Goal: Information Seeking & Learning: Learn about a topic

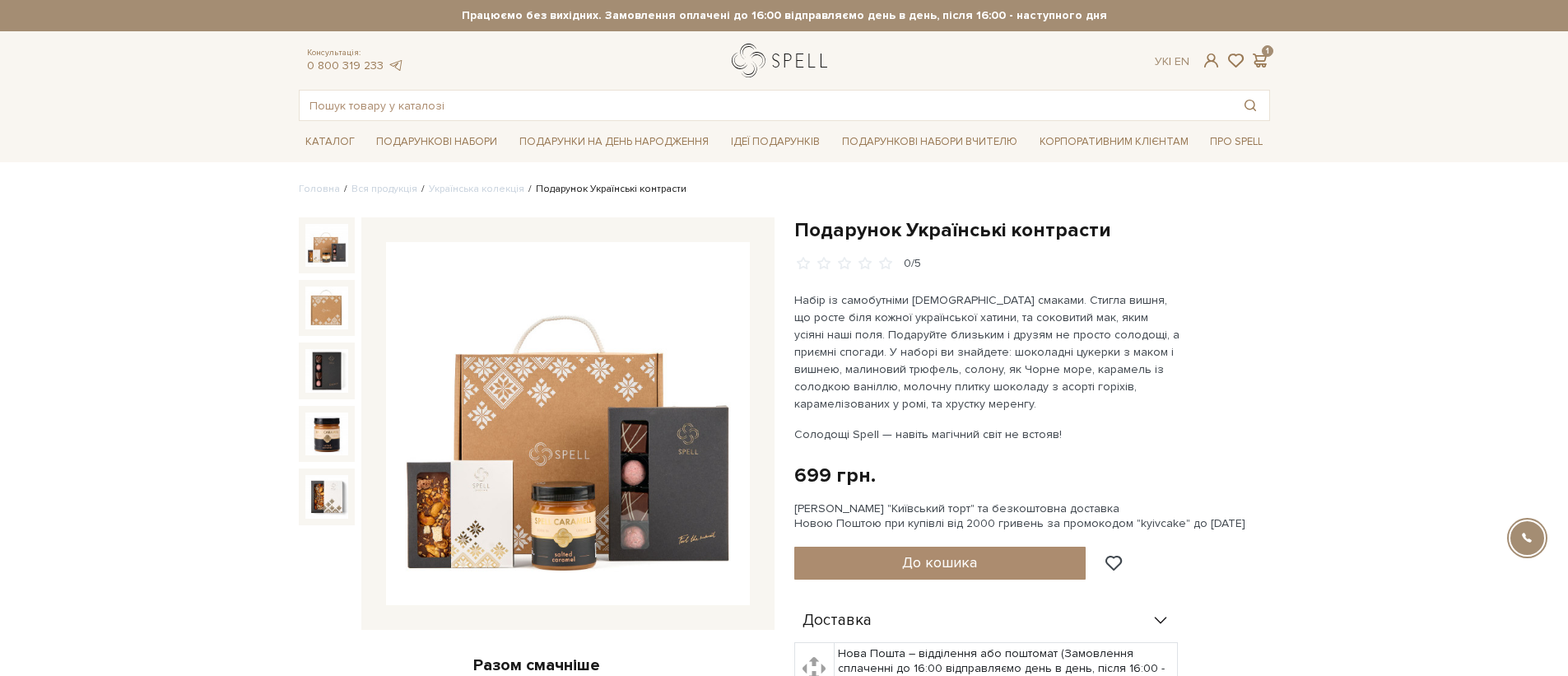
click at [753, 69] on link "logo" at bounding box center [783, 61] width 103 height 34
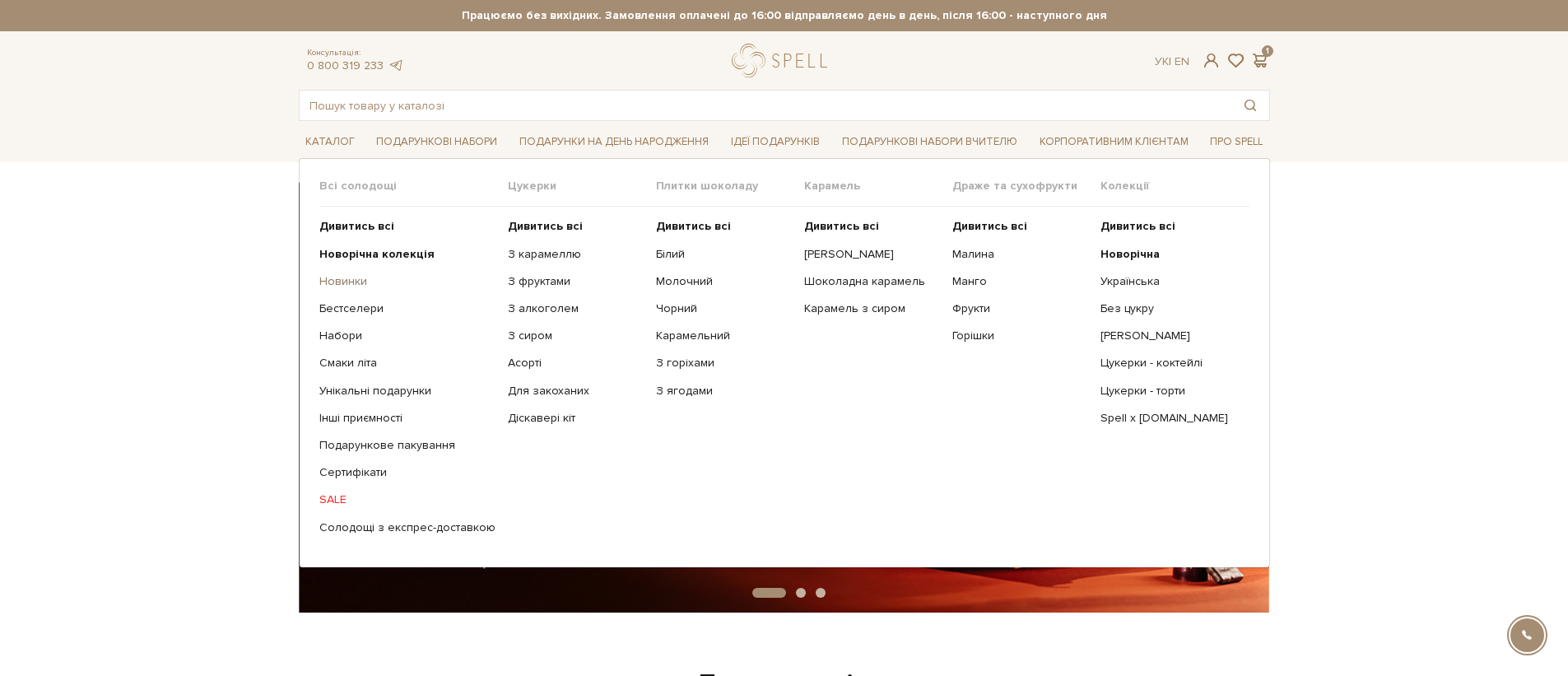
click at [366, 279] on link "Новинки" at bounding box center [407, 281] width 176 height 15
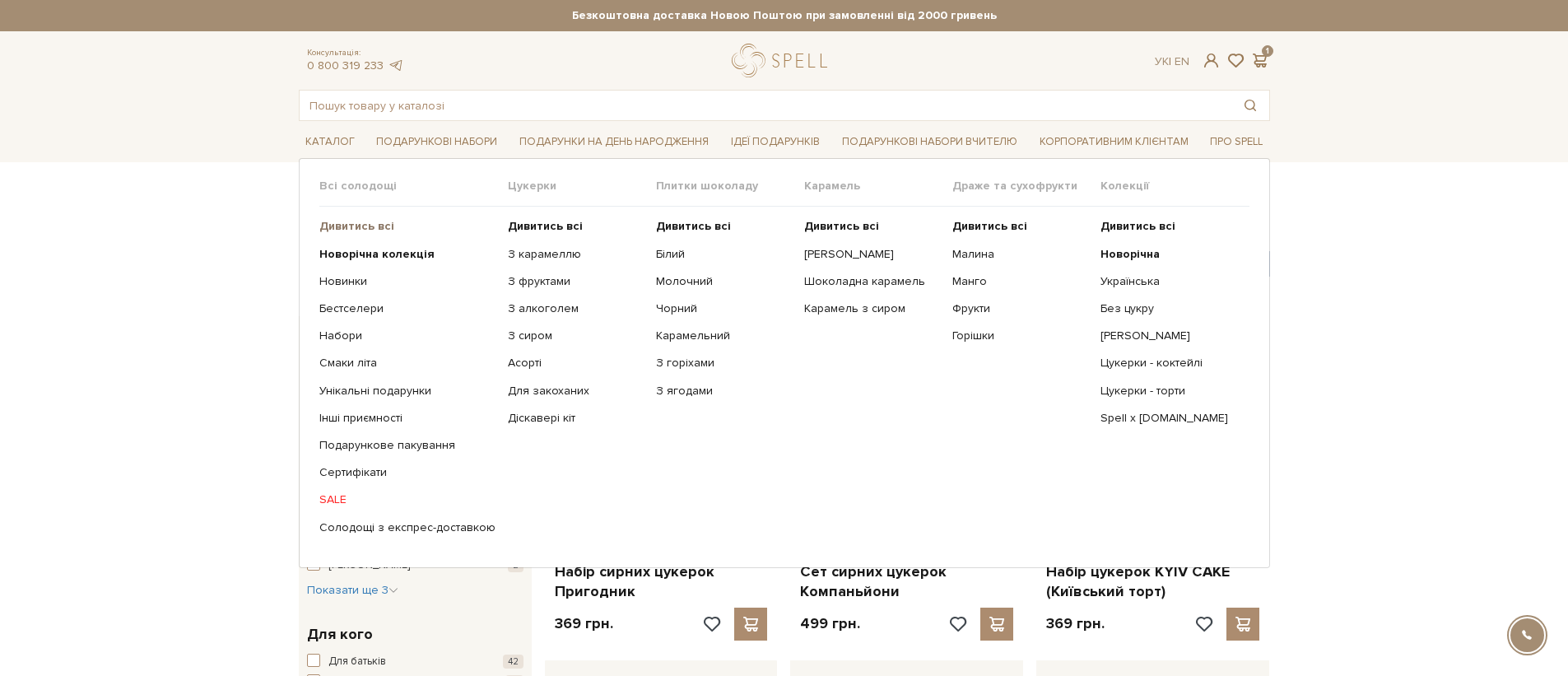
click at [353, 226] on b "Дивитись всі" at bounding box center [356, 225] width 75 height 14
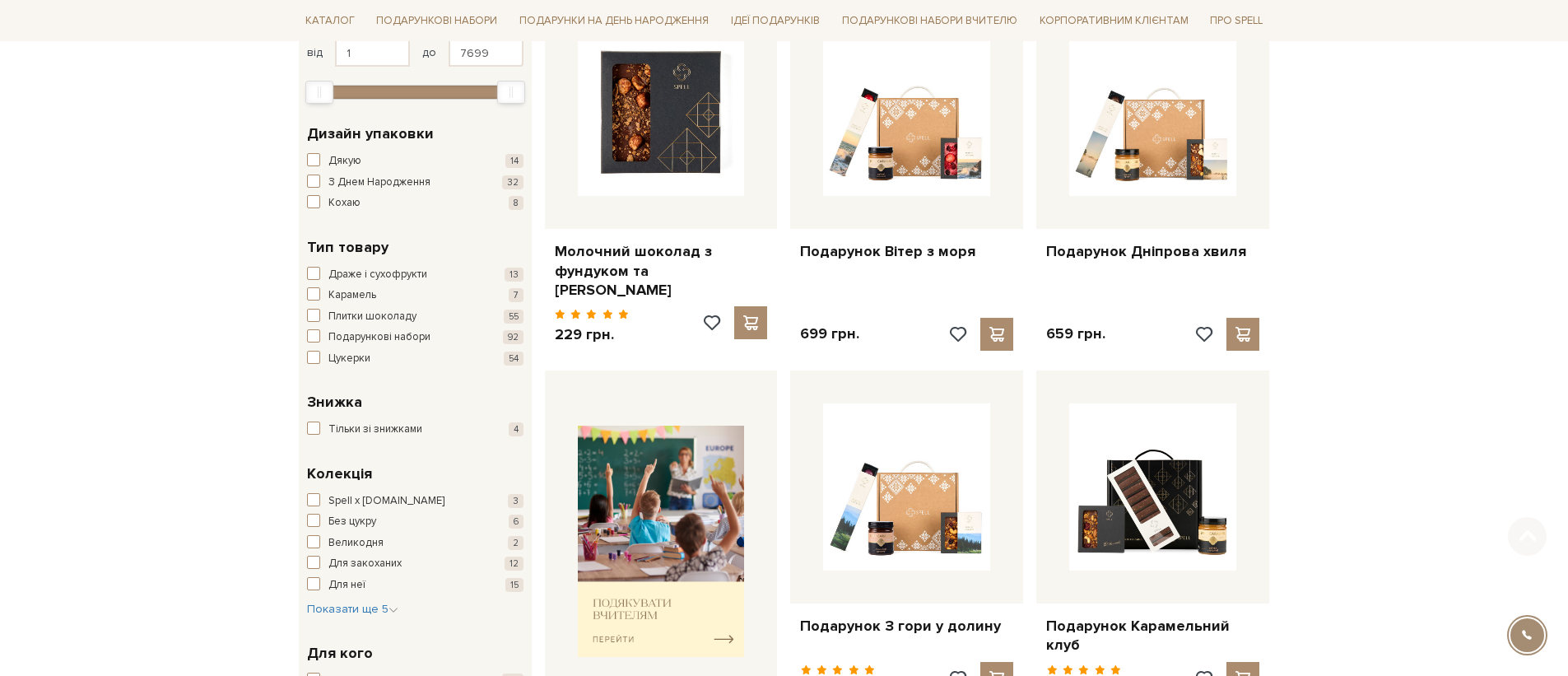
scroll to position [405, 0]
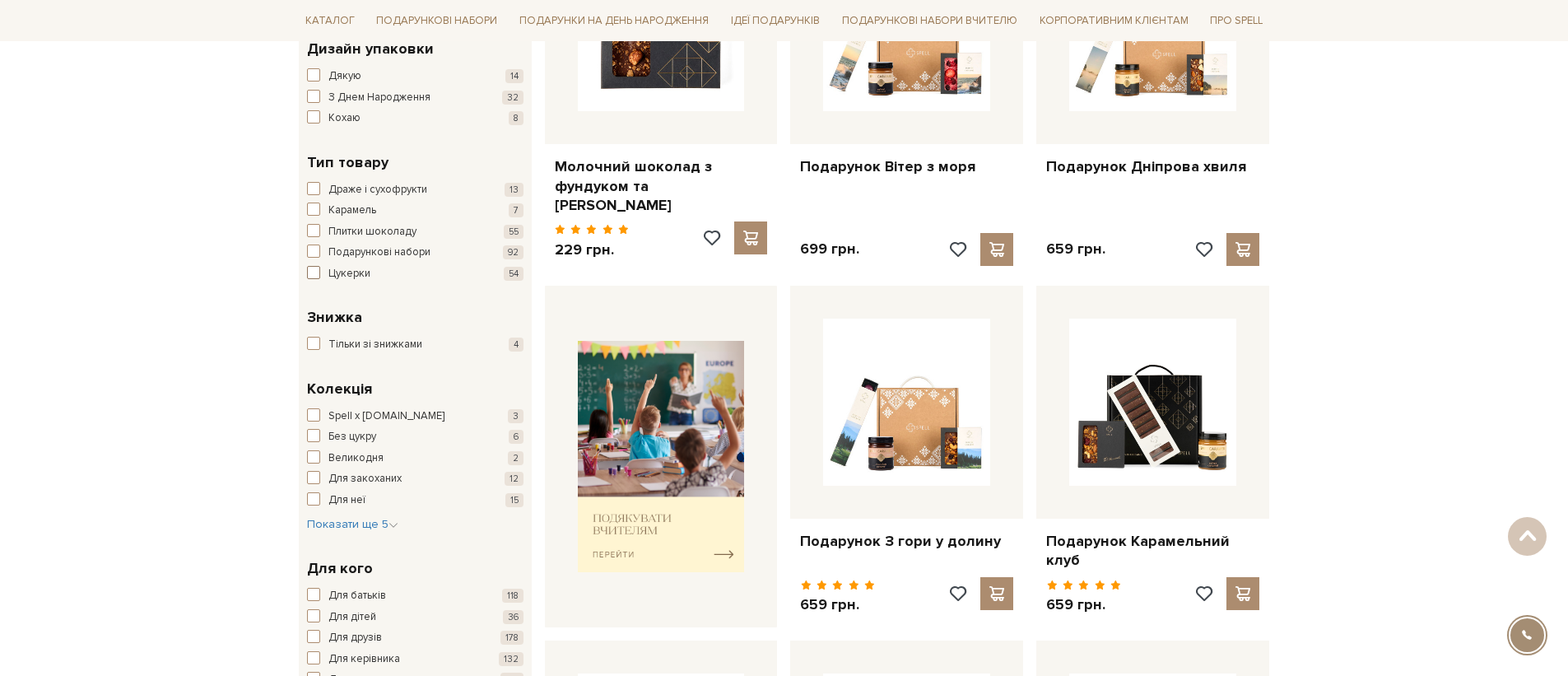
click at [338, 271] on span "Цукерки" at bounding box center [350, 274] width 42 height 16
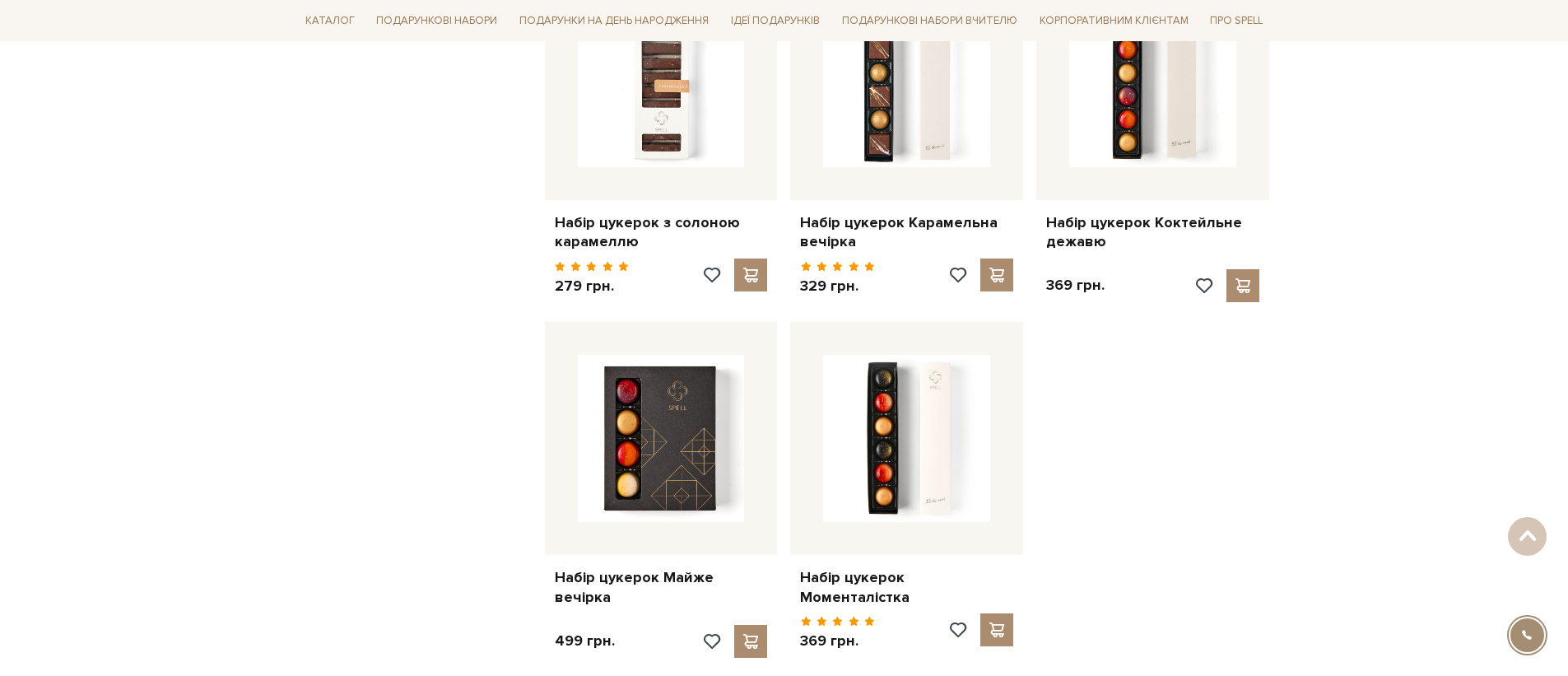
scroll to position [2058, 0]
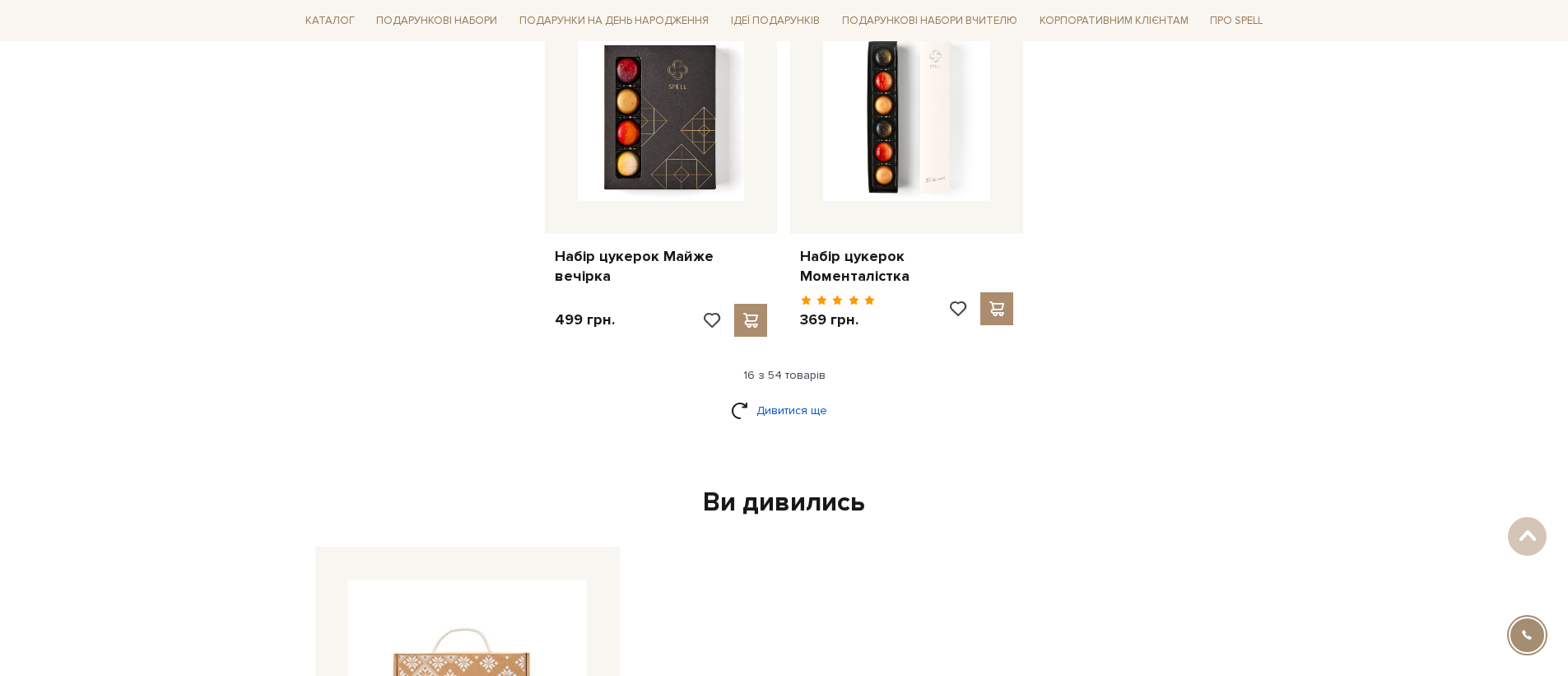
click at [765, 396] on link "Дивитися ще" at bounding box center [784, 411] width 107 height 29
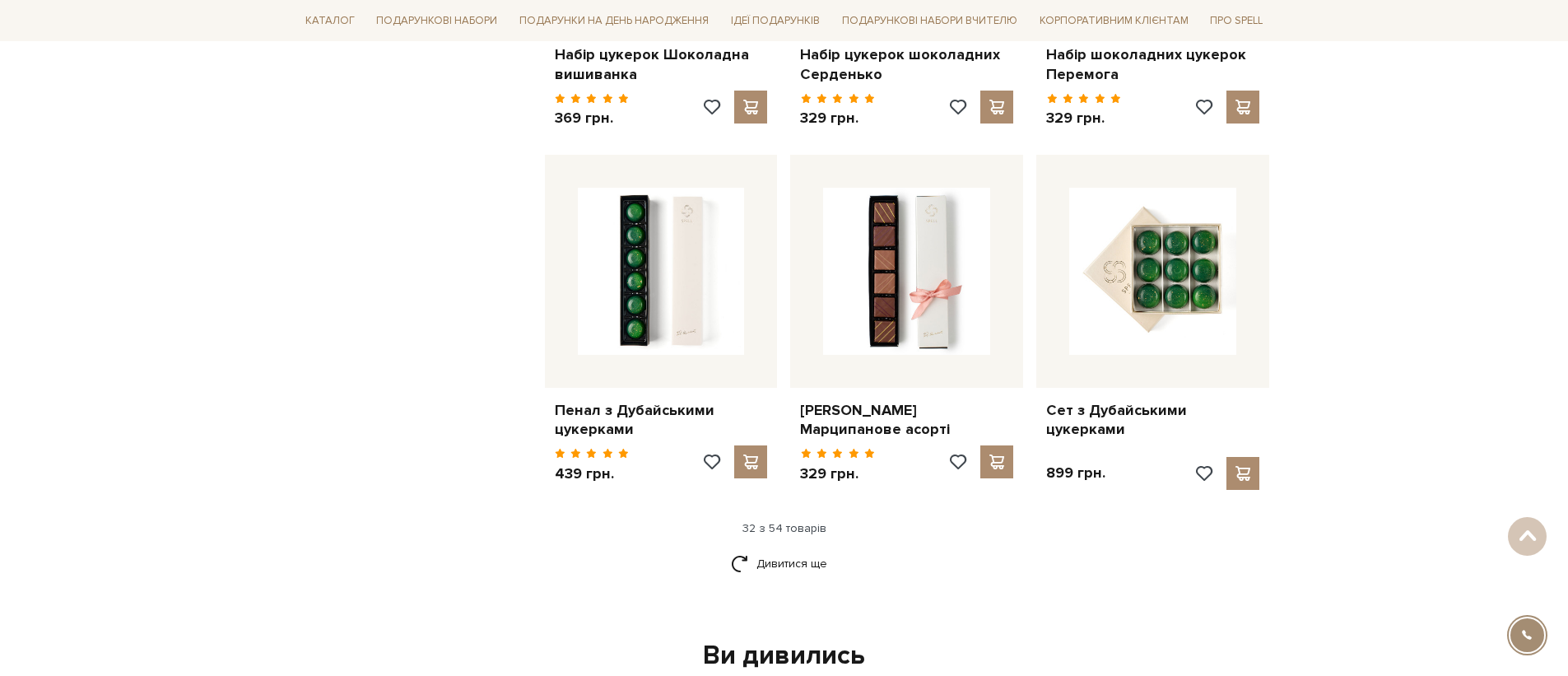
scroll to position [3733, 0]
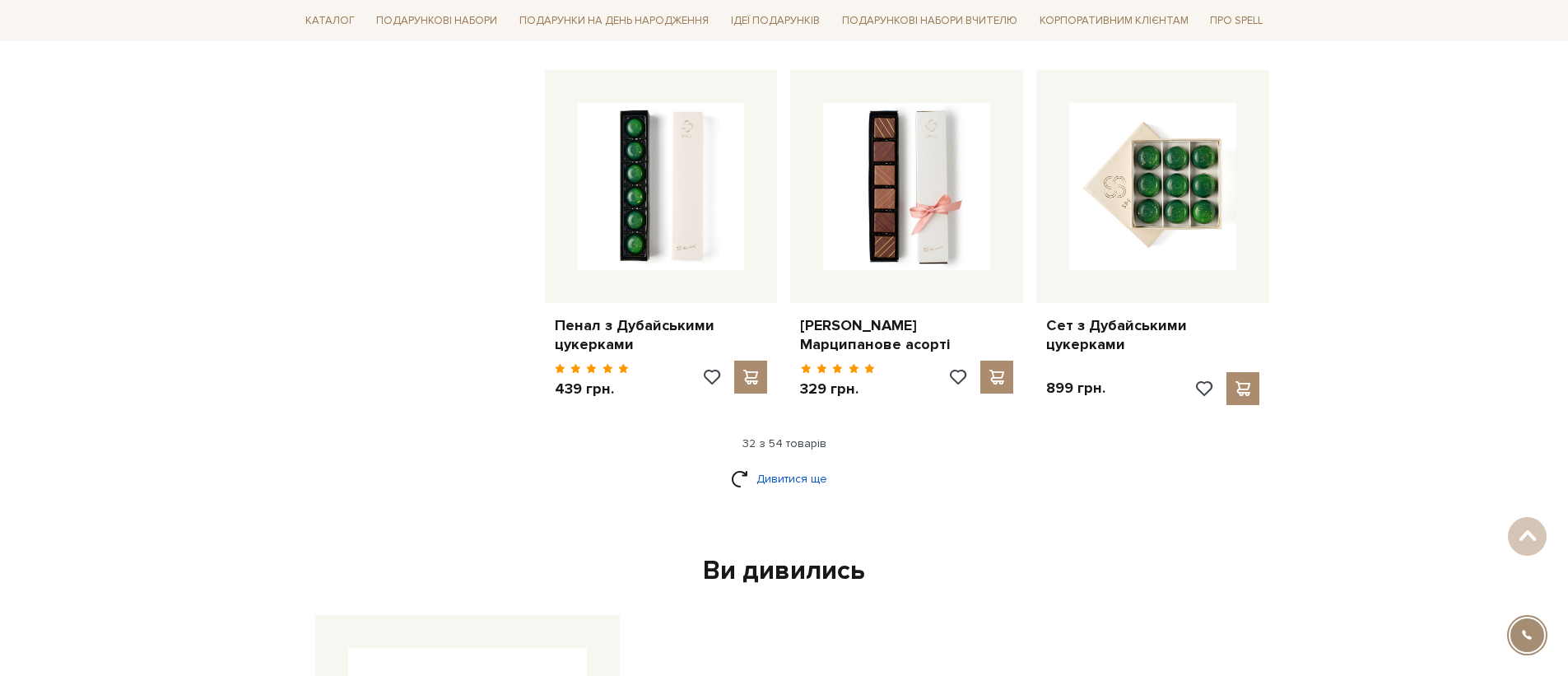
click at [820, 473] on link "Дивитися ще" at bounding box center [784, 479] width 107 height 29
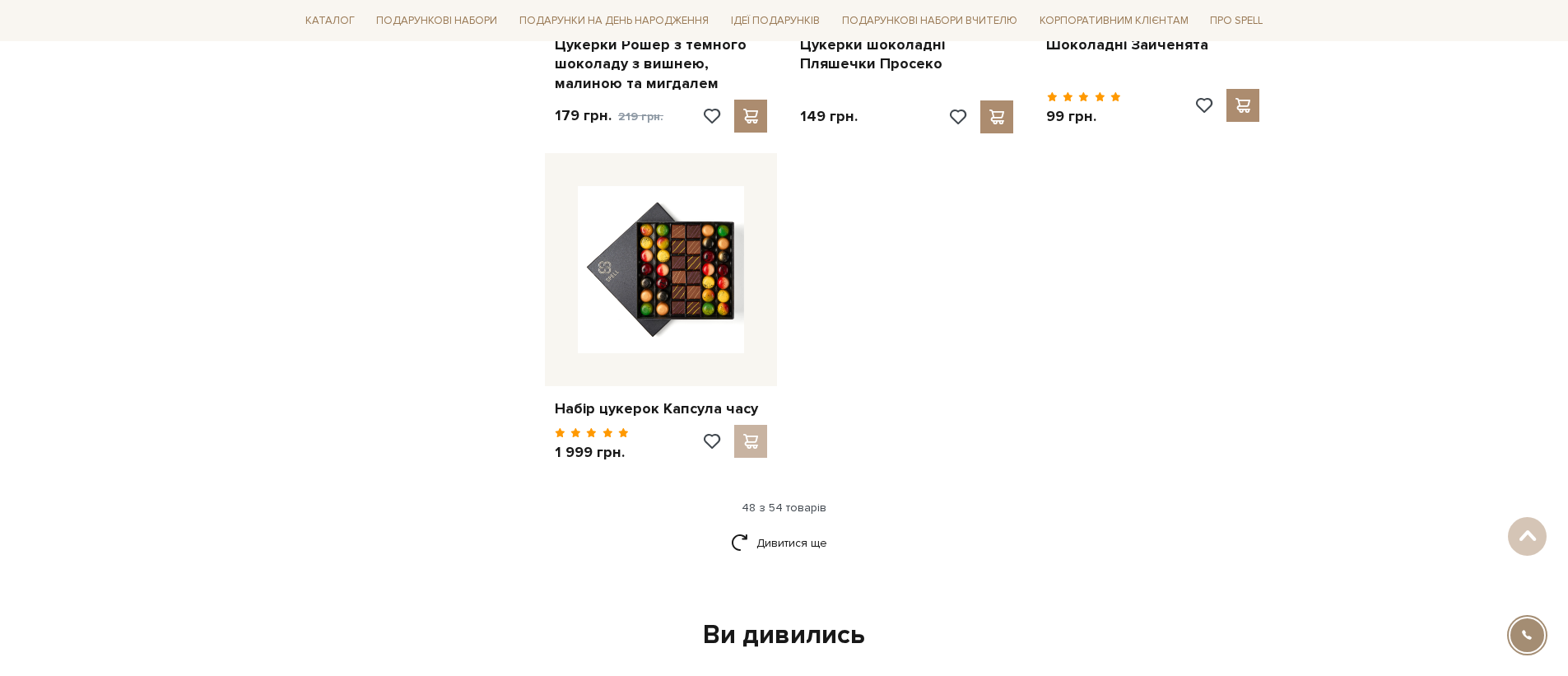
scroll to position [5833, 0]
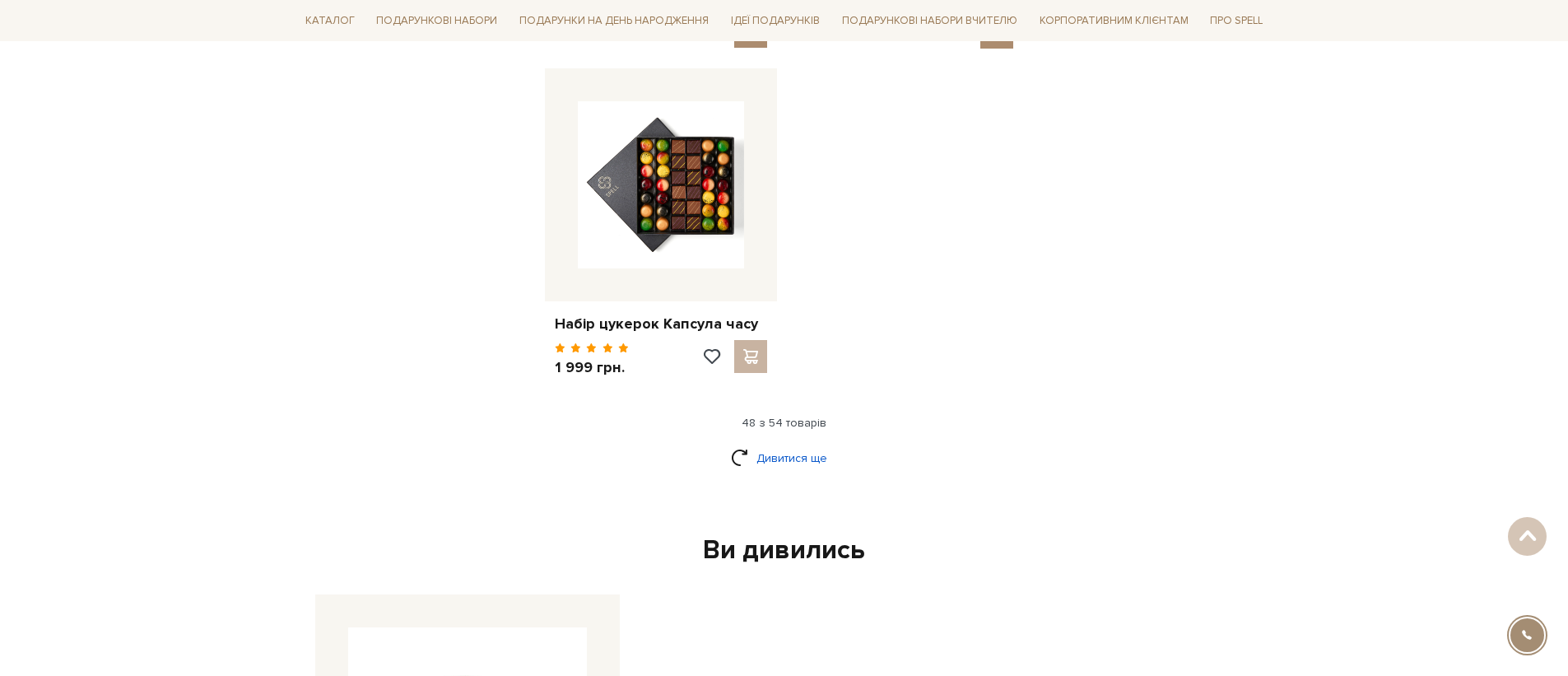
click at [794, 444] on link "Дивитися ще" at bounding box center [784, 458] width 107 height 29
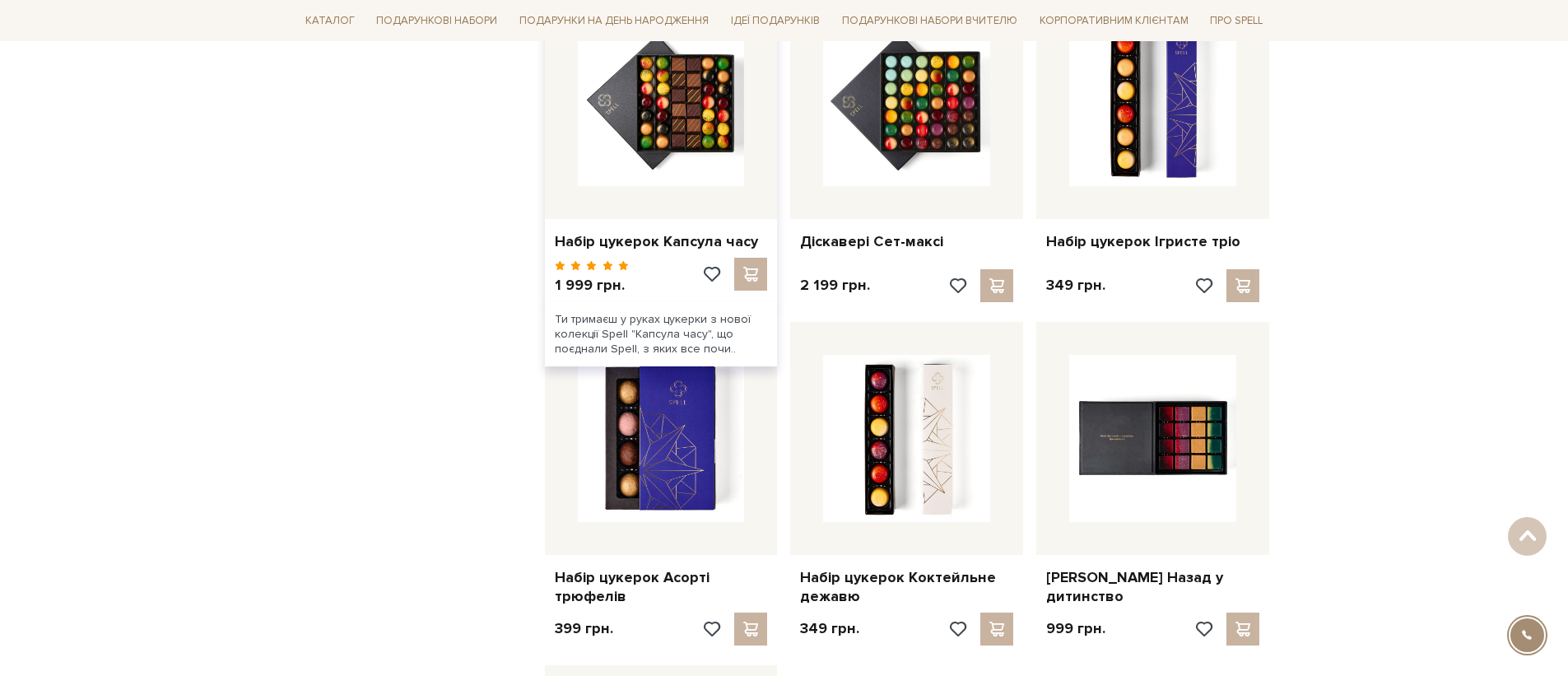
scroll to position [6000, 0]
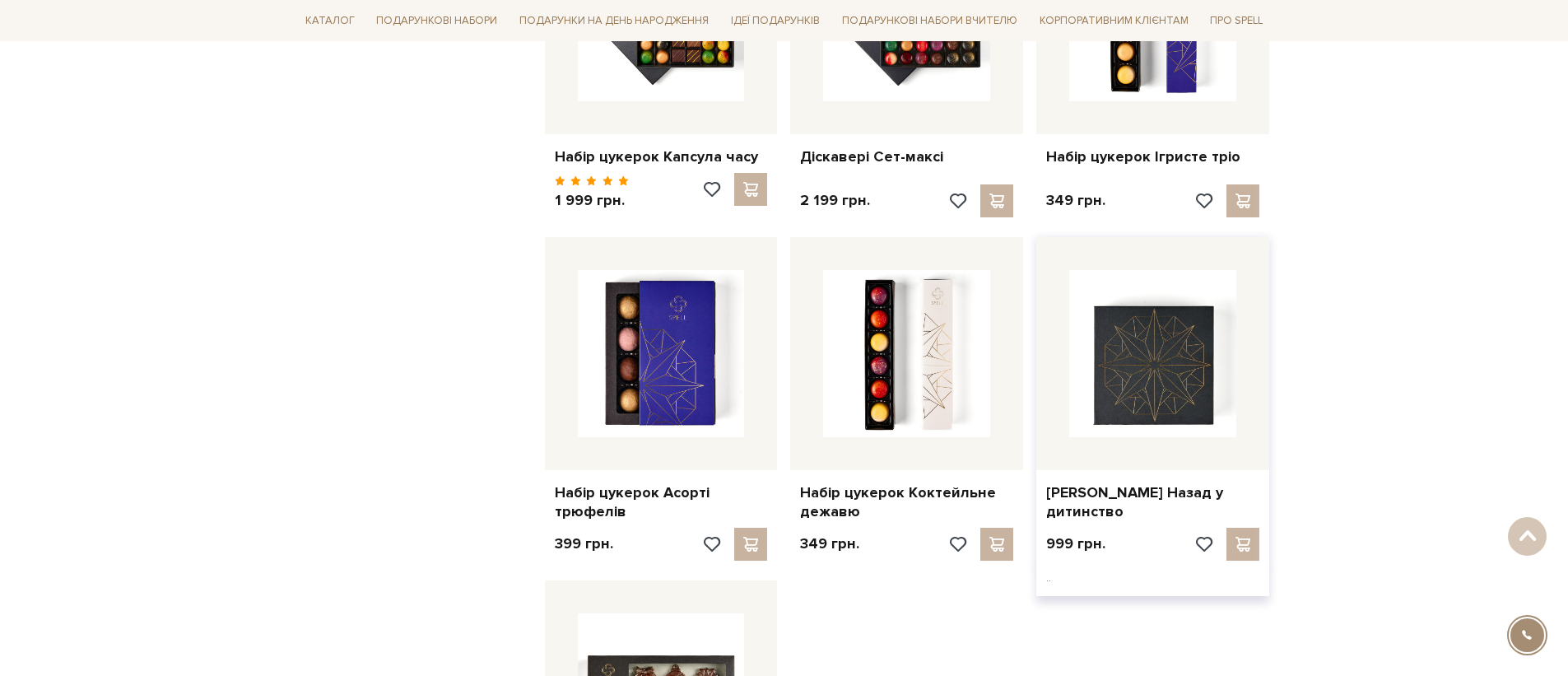
click at [1092, 354] on img at bounding box center [1153, 354] width 167 height 167
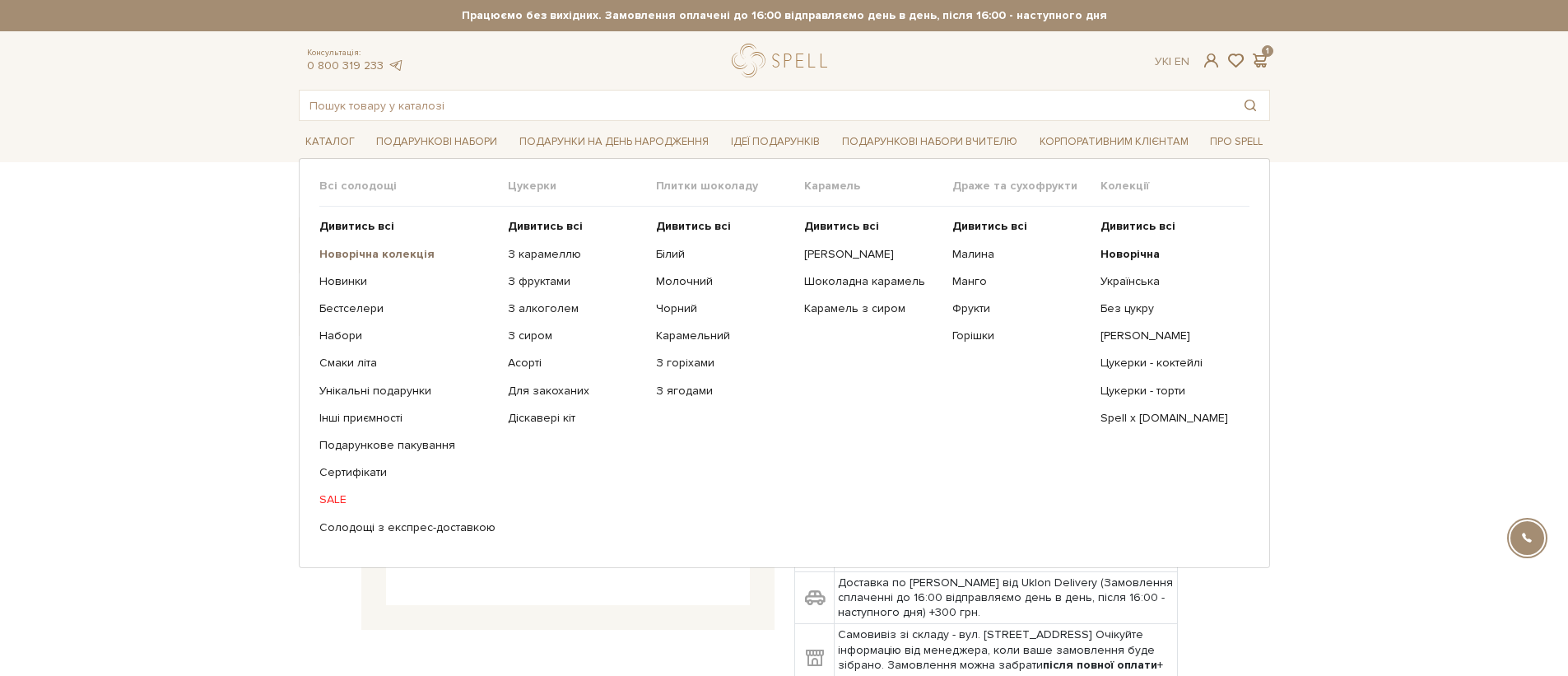
click at [367, 258] on b "Новорічна колекція" at bounding box center [376, 254] width 115 height 14
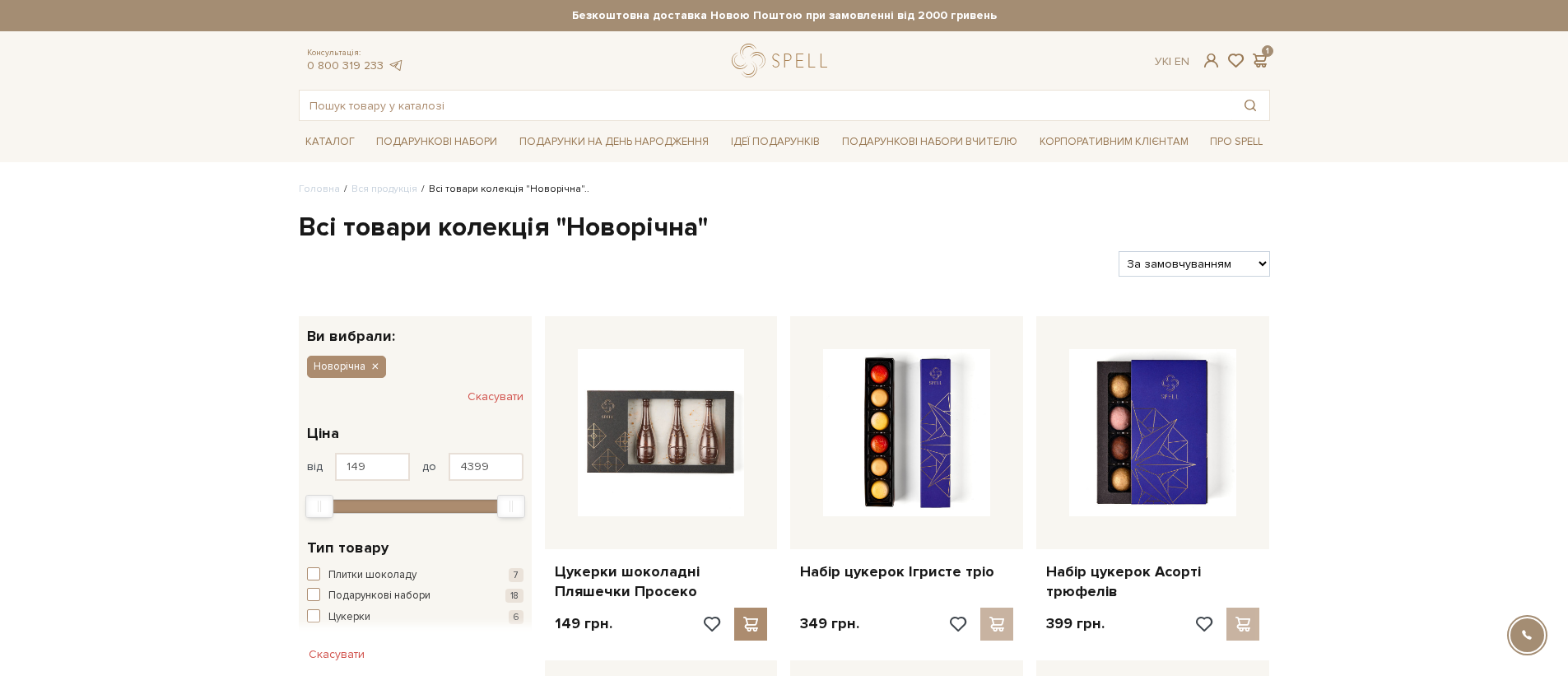
click at [1253, 70] on div "Консультація: 0 800 319 233 Ук | En | 1" at bounding box center [784, 61] width 991 height 34
click at [1255, 68] on span at bounding box center [1260, 61] width 20 height 17
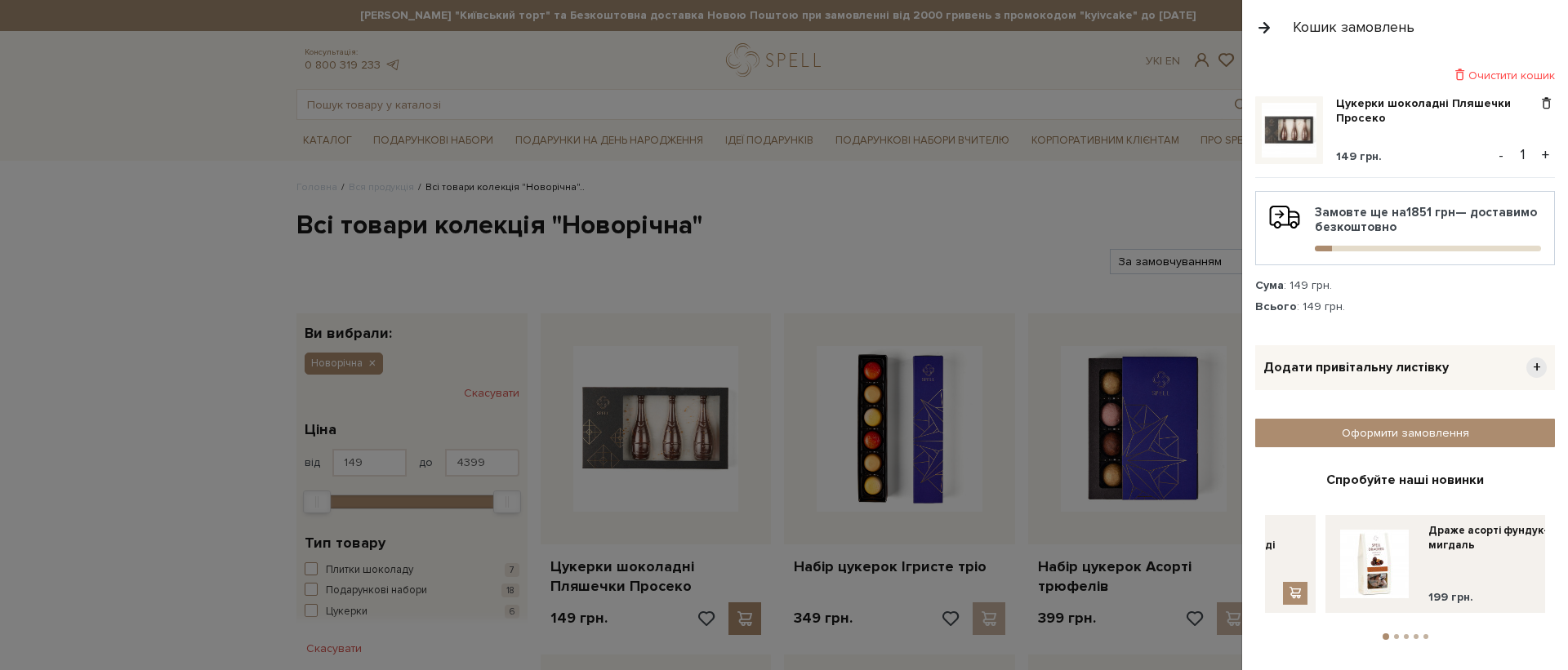
drag, startPoint x: 1527, startPoint y: 578, endPoint x: 1284, endPoint y: 558, distance: 243.8
click at [1334, 558] on link at bounding box center [1375, 564] width 82 height 82
drag, startPoint x: 1395, startPoint y: 564, endPoint x: 1307, endPoint y: 571, distance: 88.3
click at [1307, 571] on div "Драже асорті фундук-мигдаль 199 грн." at bounding box center [1343, 564] width 141 height 82
drag, startPoint x: 1374, startPoint y: 571, endPoint x: 1323, endPoint y: 576, distance: 51.2
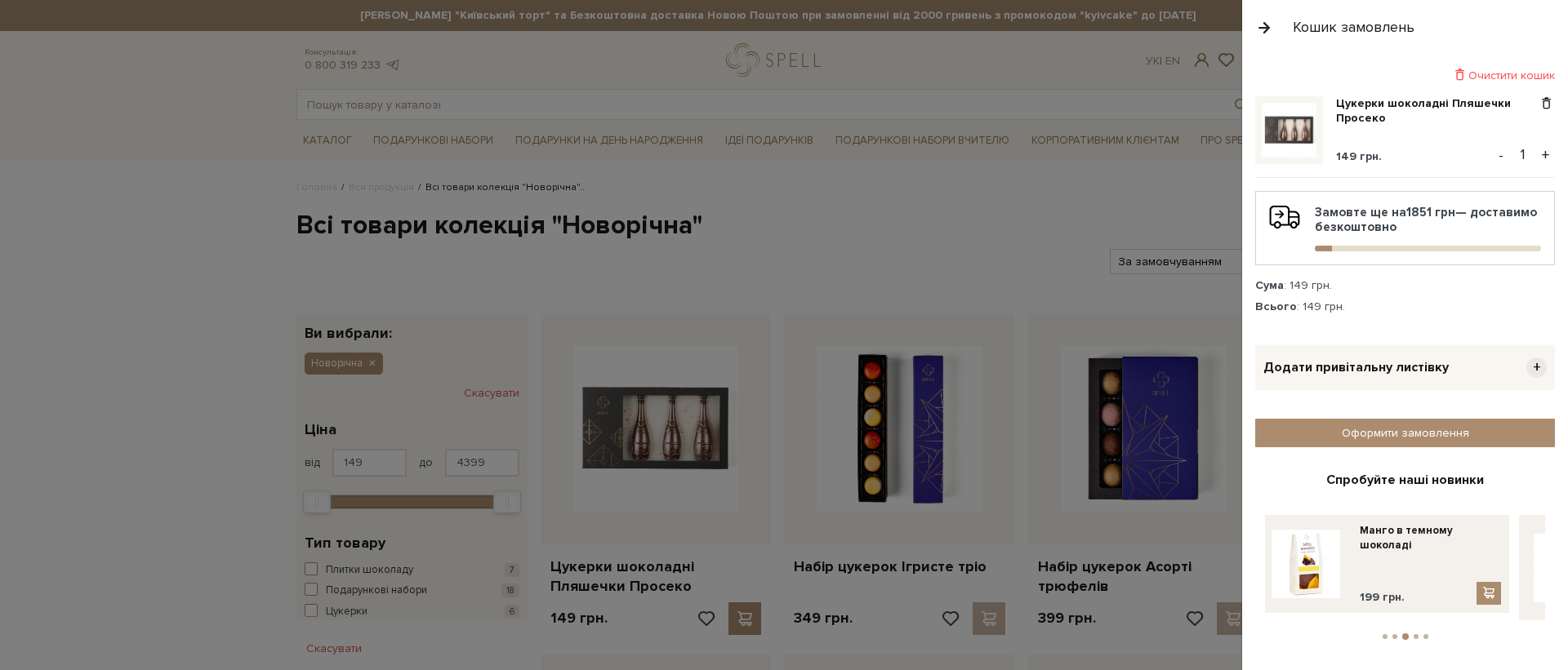
click at [1360, 575] on div "Манго в темному шоколаді 199 грн." at bounding box center [1430, 564] width 141 height 82
drag, startPoint x: 1463, startPoint y: 575, endPoint x: 1322, endPoint y: 567, distance: 141.2
click at [1346, 567] on div "Манго в темному шоколаді 199 грн." at bounding box center [1354, 564] width 141 height 82
drag, startPoint x: 1458, startPoint y: 571, endPoint x: 1336, endPoint y: 573, distance: 122.0
click at [1360, 571] on div "Драже фундук в темному шоколаді з сіллю та вафельною крихтою 199 грн." at bounding box center [1430, 567] width 141 height 89
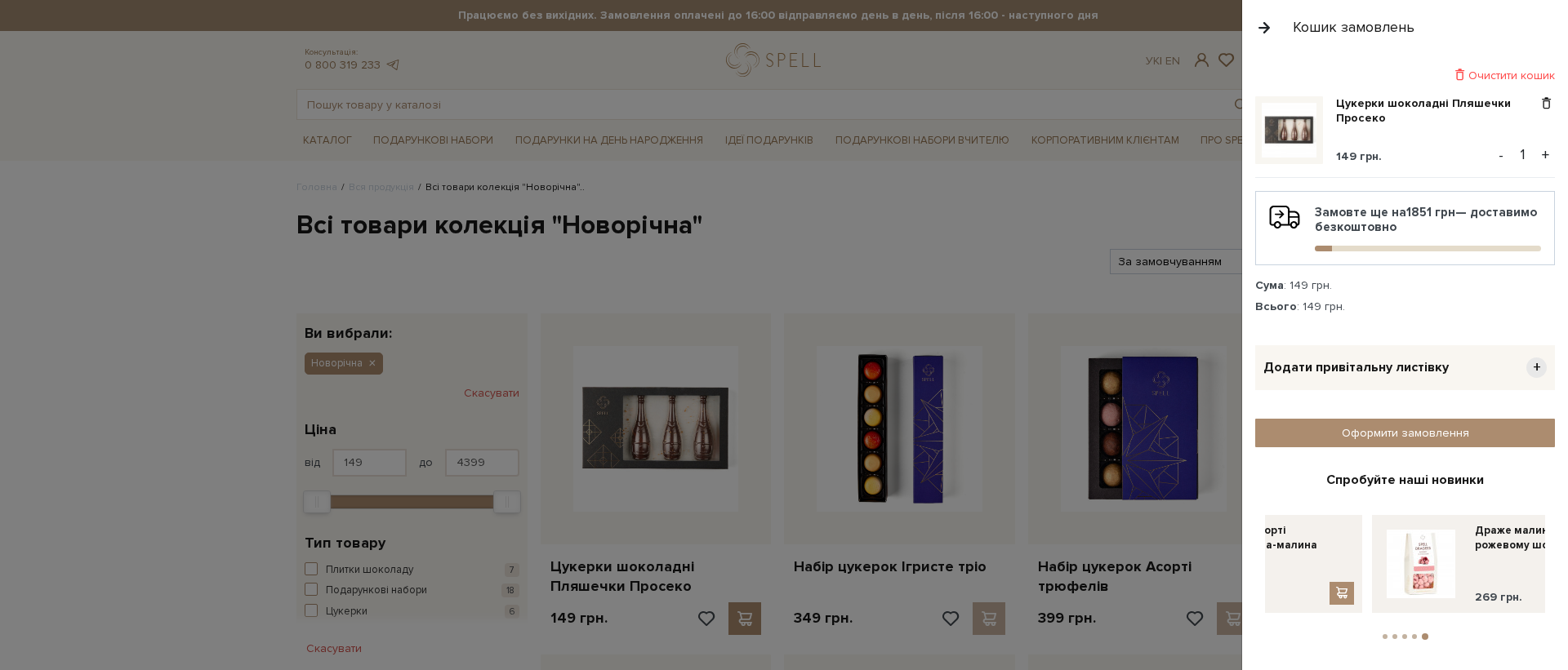
drag, startPoint x: 1422, startPoint y: 566, endPoint x: 1316, endPoint y: 572, distance: 106.2
click at [1316, 572] on div "Драже асорті журавлина-малина 249 грн." at bounding box center [1283, 564] width 141 height 82
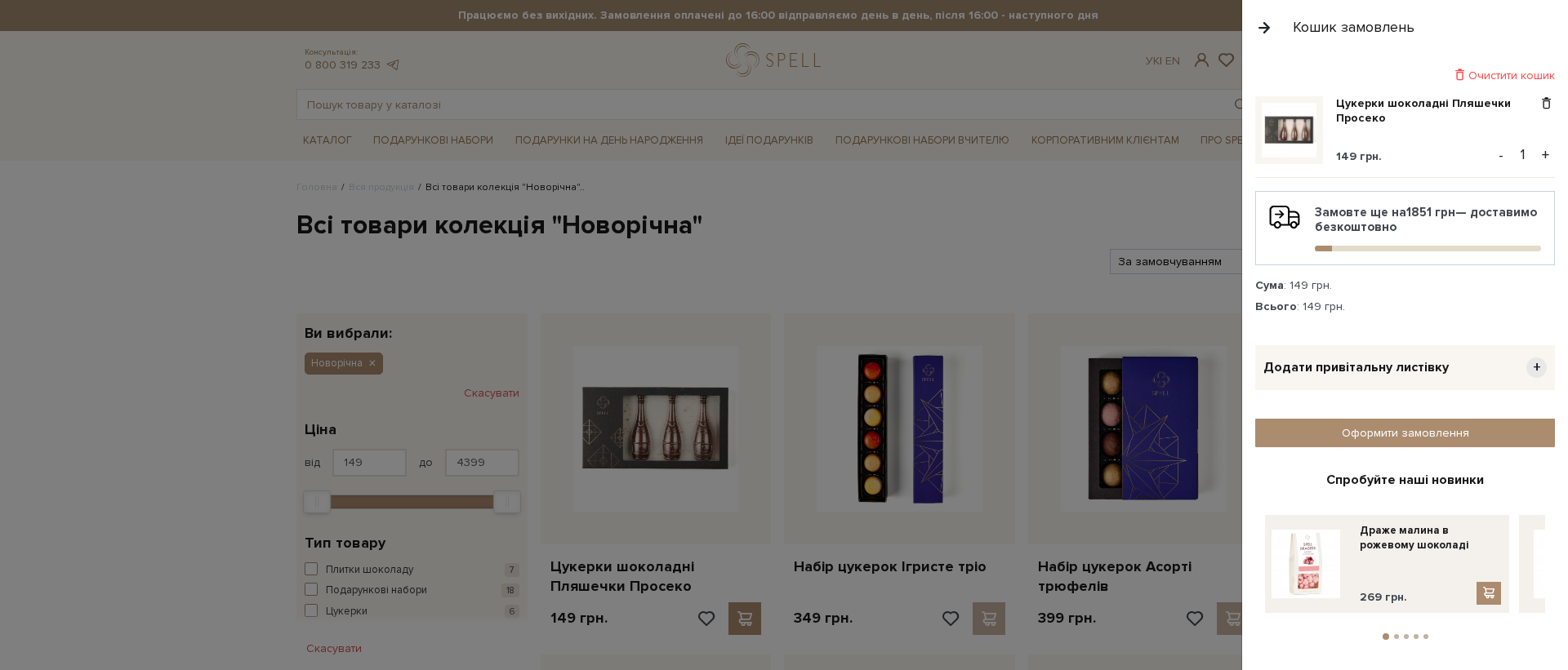
drag, startPoint x: 1441, startPoint y: 563, endPoint x: 1342, endPoint y: 566, distance: 99.0
click at [1342, 566] on div "Драже фундук в темному шоколаді з сіллю та вафельною крихтою 199 грн. Драже асо…" at bounding box center [989, 568] width 3146 height 106
click at [1070, 296] on div at bounding box center [784, 335] width 1568 height 670
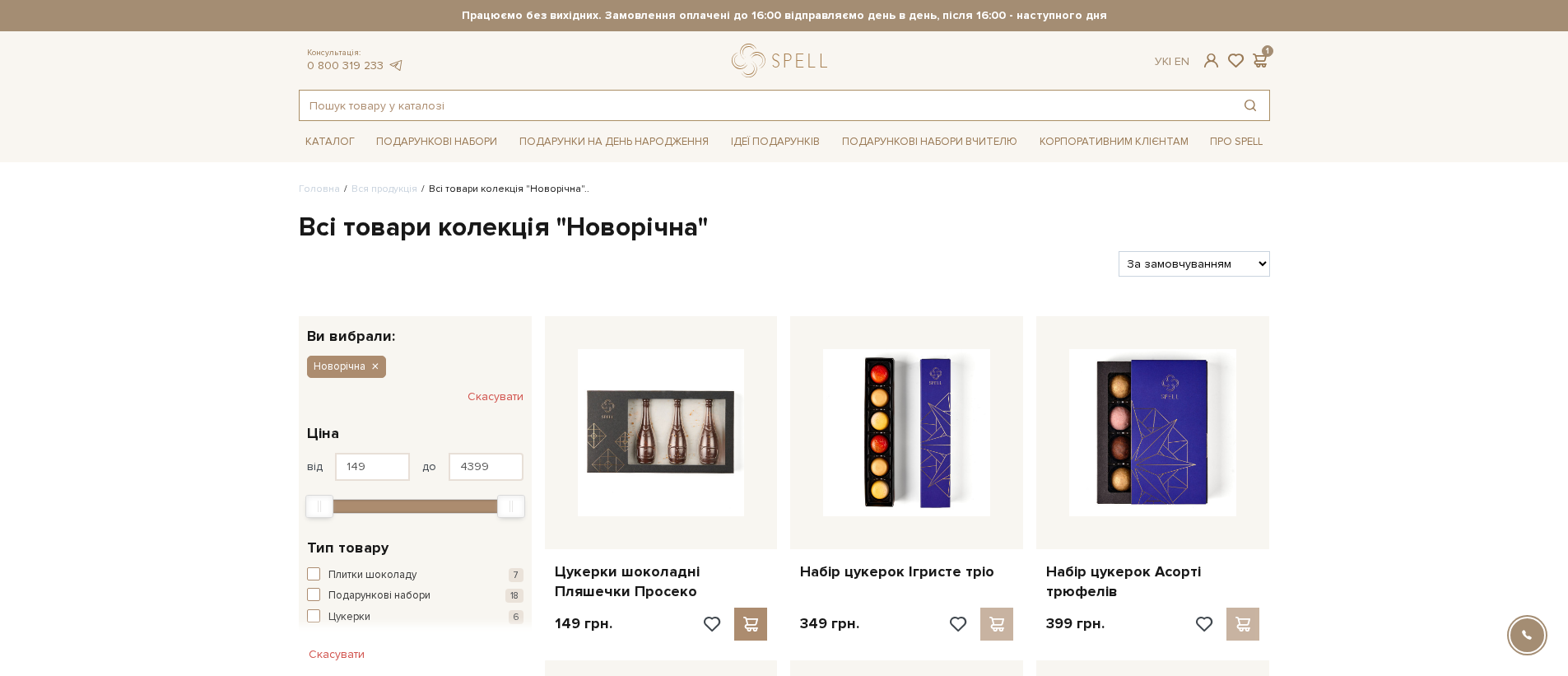
click at [765, 91] on input "text" at bounding box center [765, 105] width 932 height 29
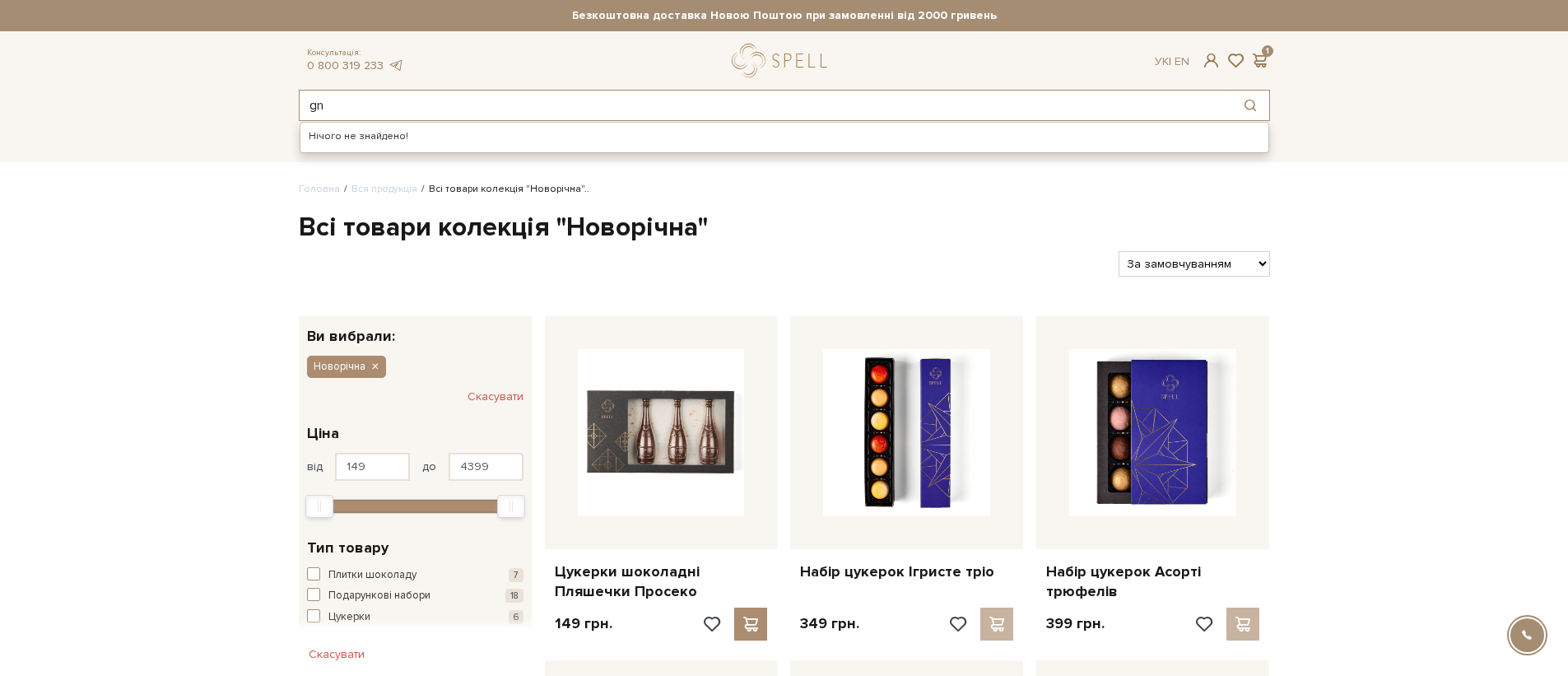
type input "g"
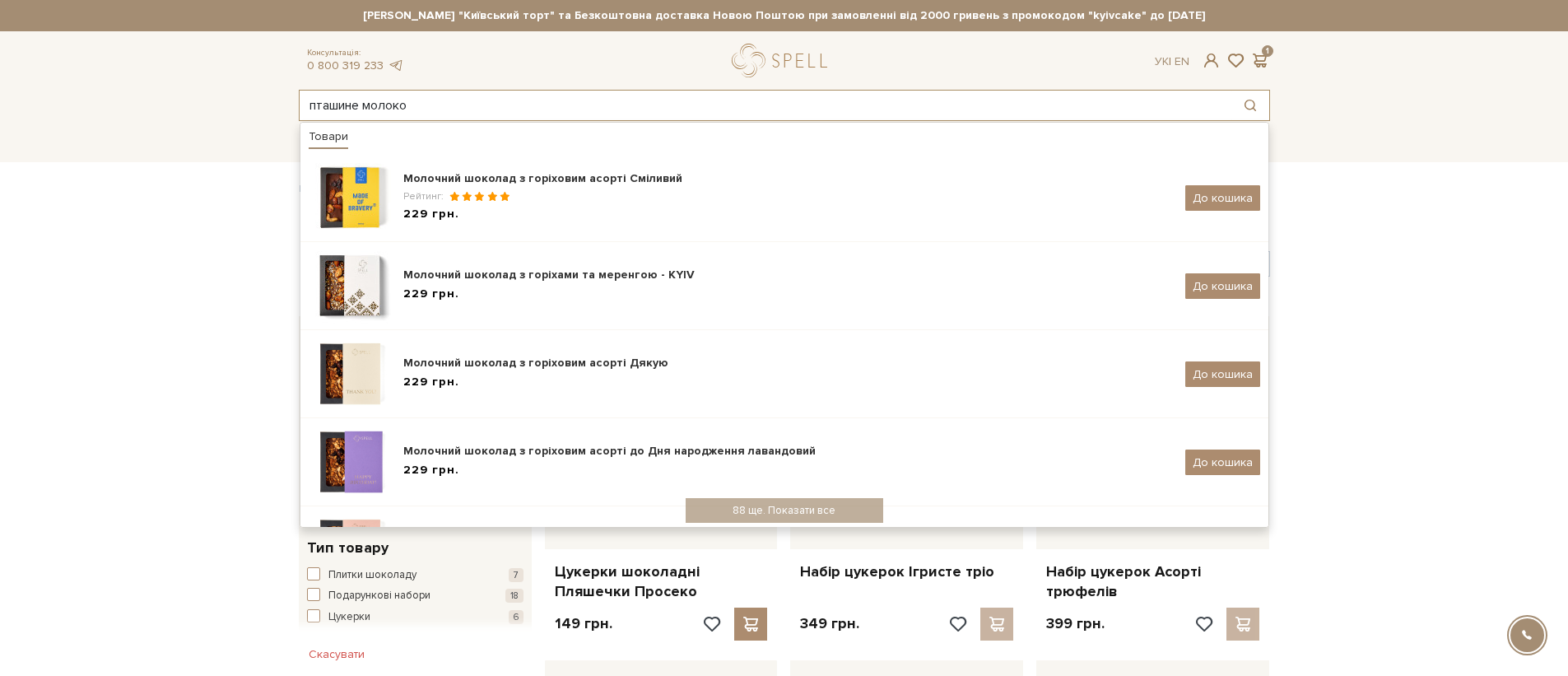
type input "пташине молоко"
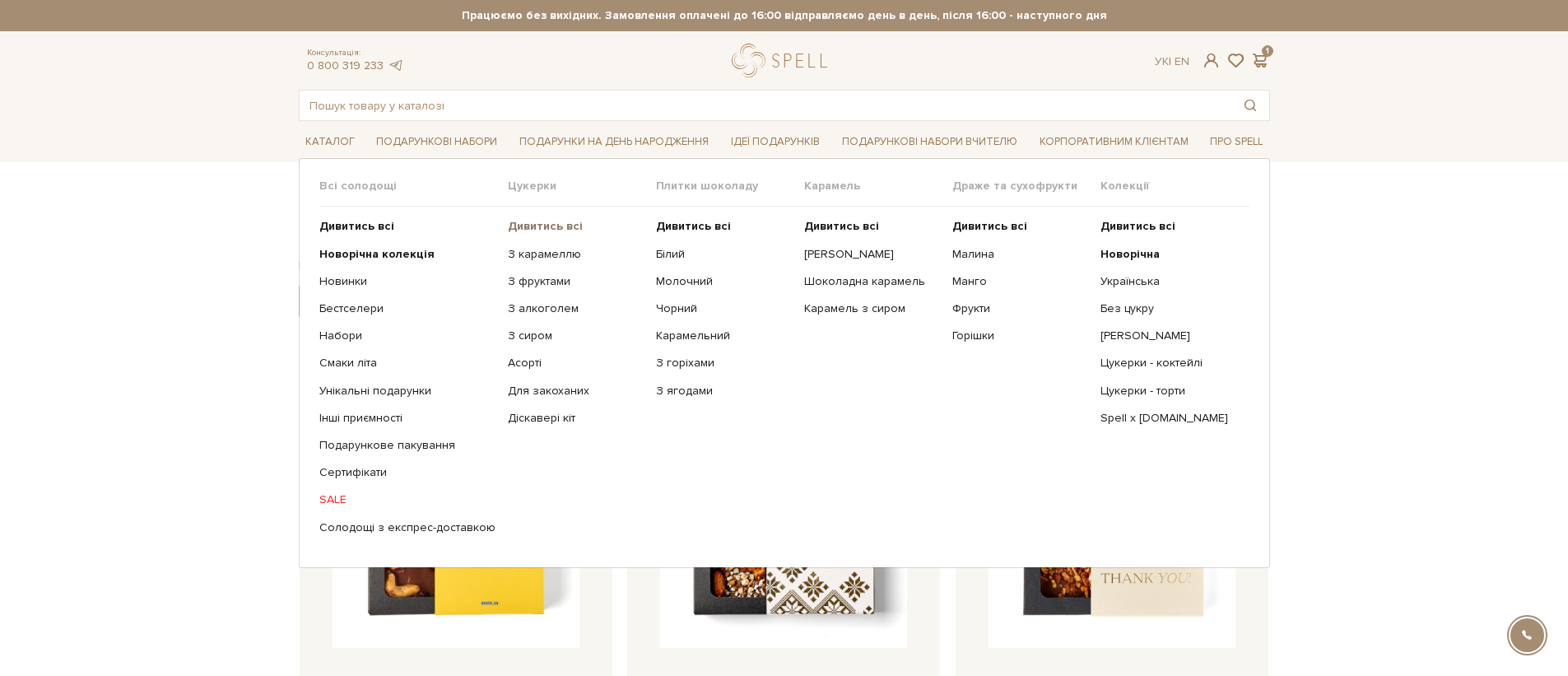
click at [526, 222] on b "Дивитись всі" at bounding box center [545, 225] width 75 height 14
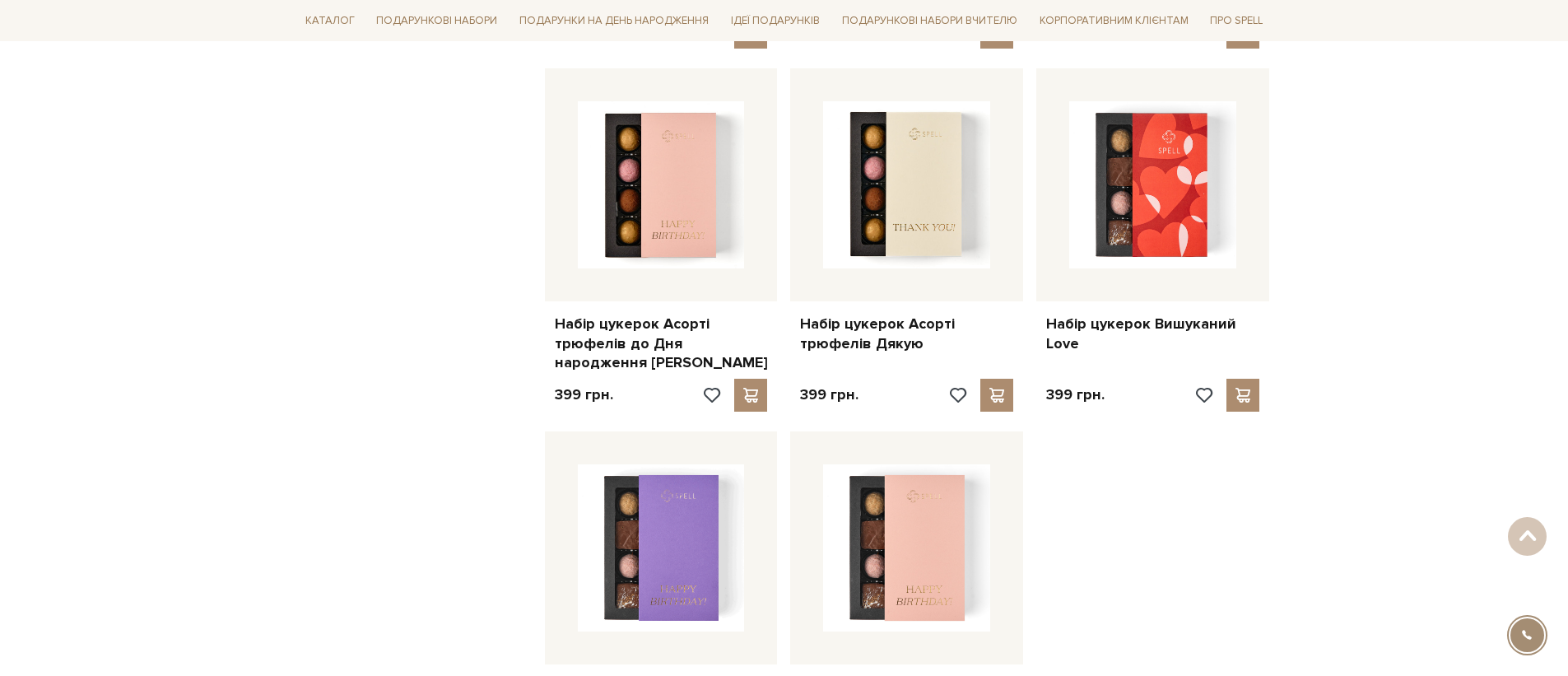
scroll to position [2042, 0]
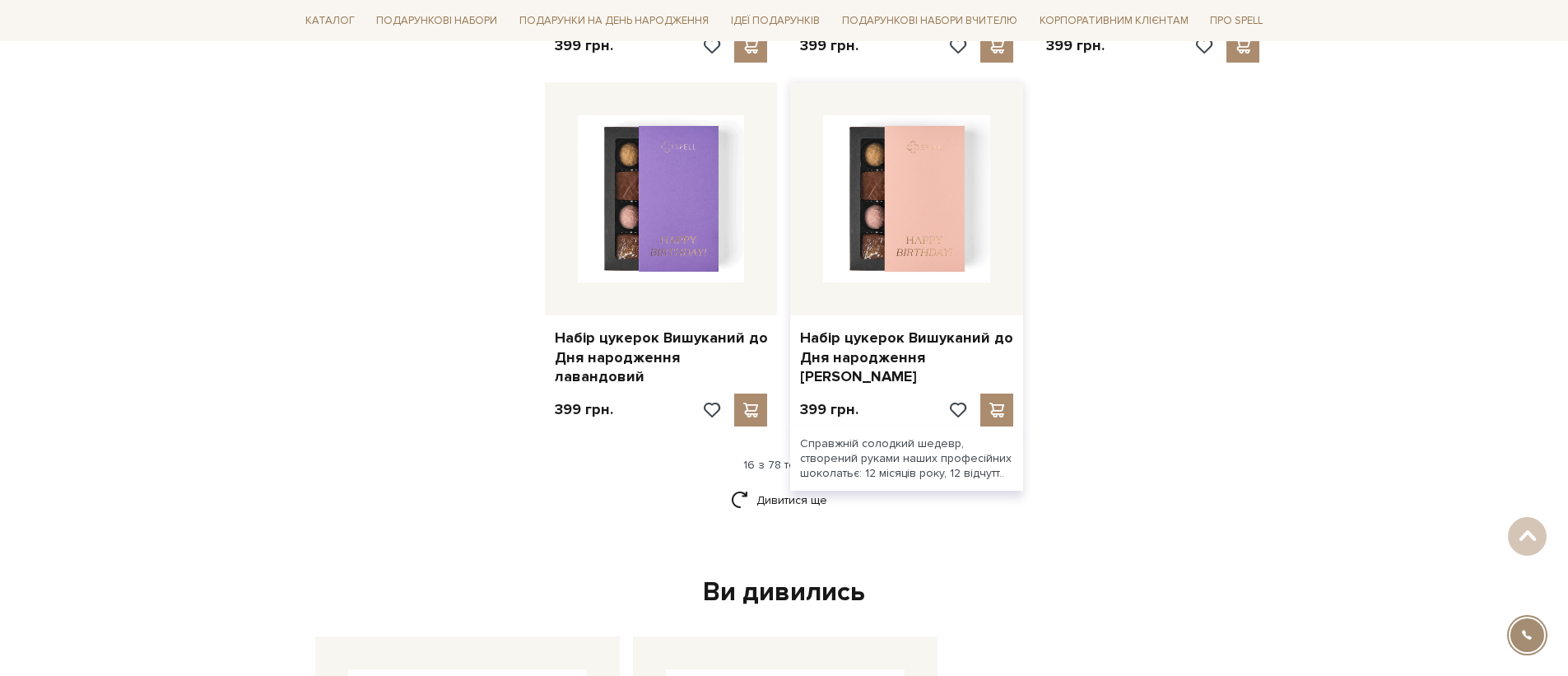
click at [810, 464] on div "Справжній солодкий шедевр, створений руками наших професійних шоколатьє: 12 міс…" at bounding box center [907, 459] width 233 height 65
click at [805, 486] on link "Дивитися ще" at bounding box center [784, 500] width 107 height 29
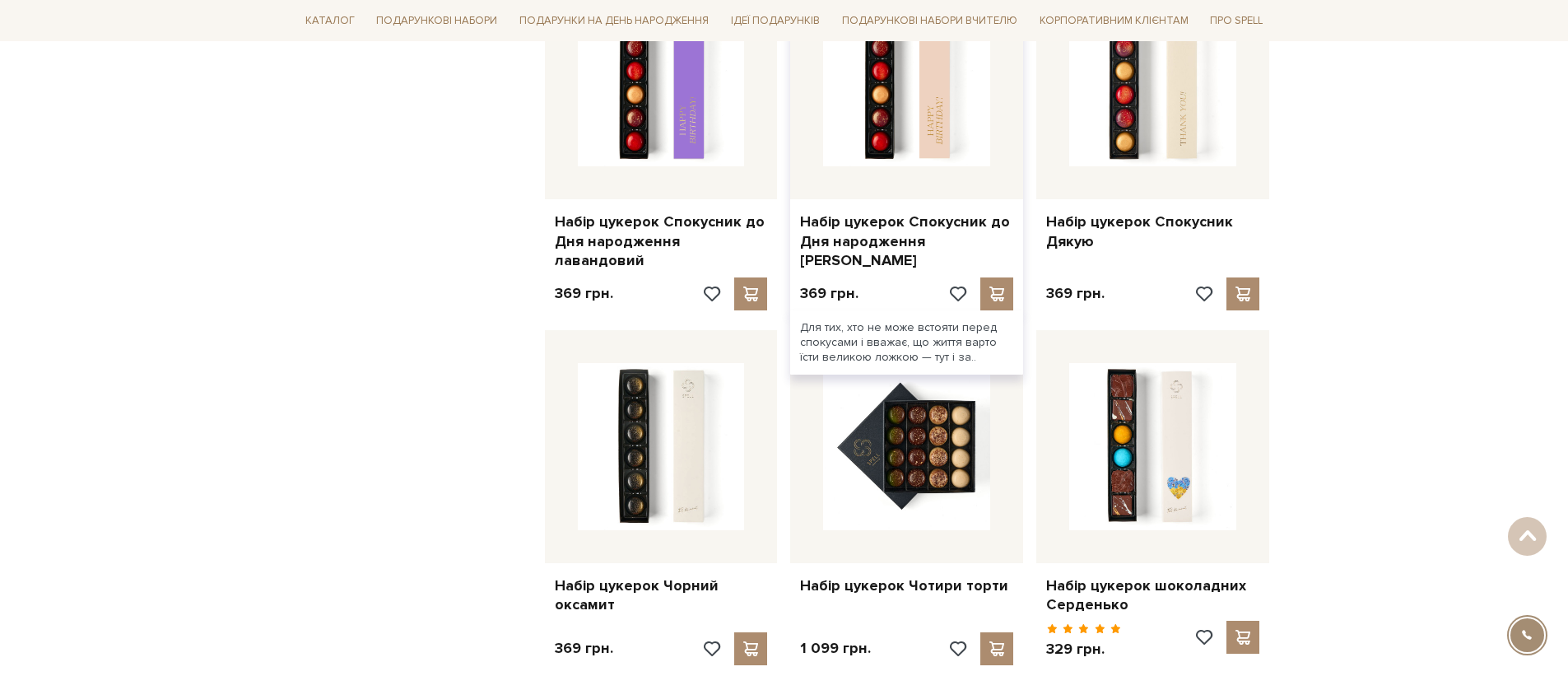
scroll to position [4008, 0]
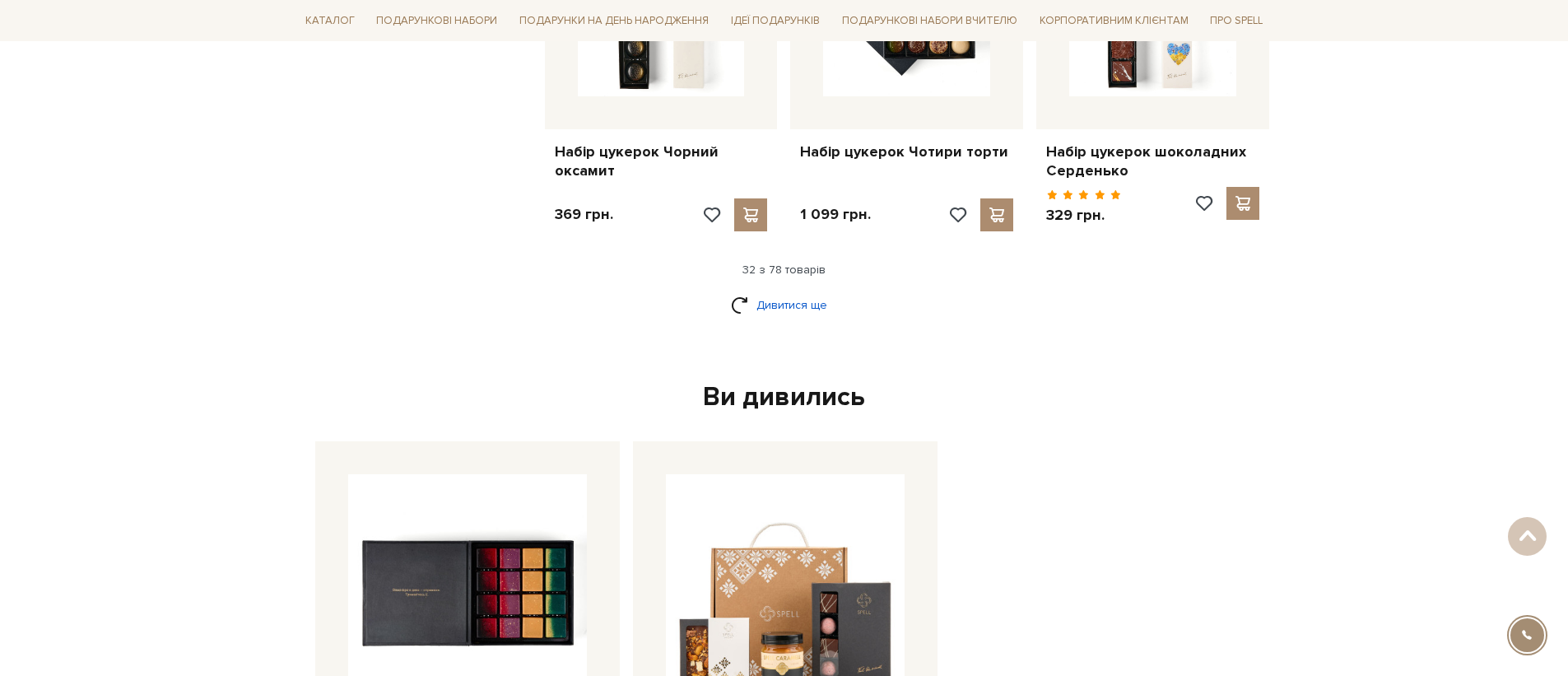
click at [797, 291] on link "Дивитися ще" at bounding box center [784, 305] width 107 height 29
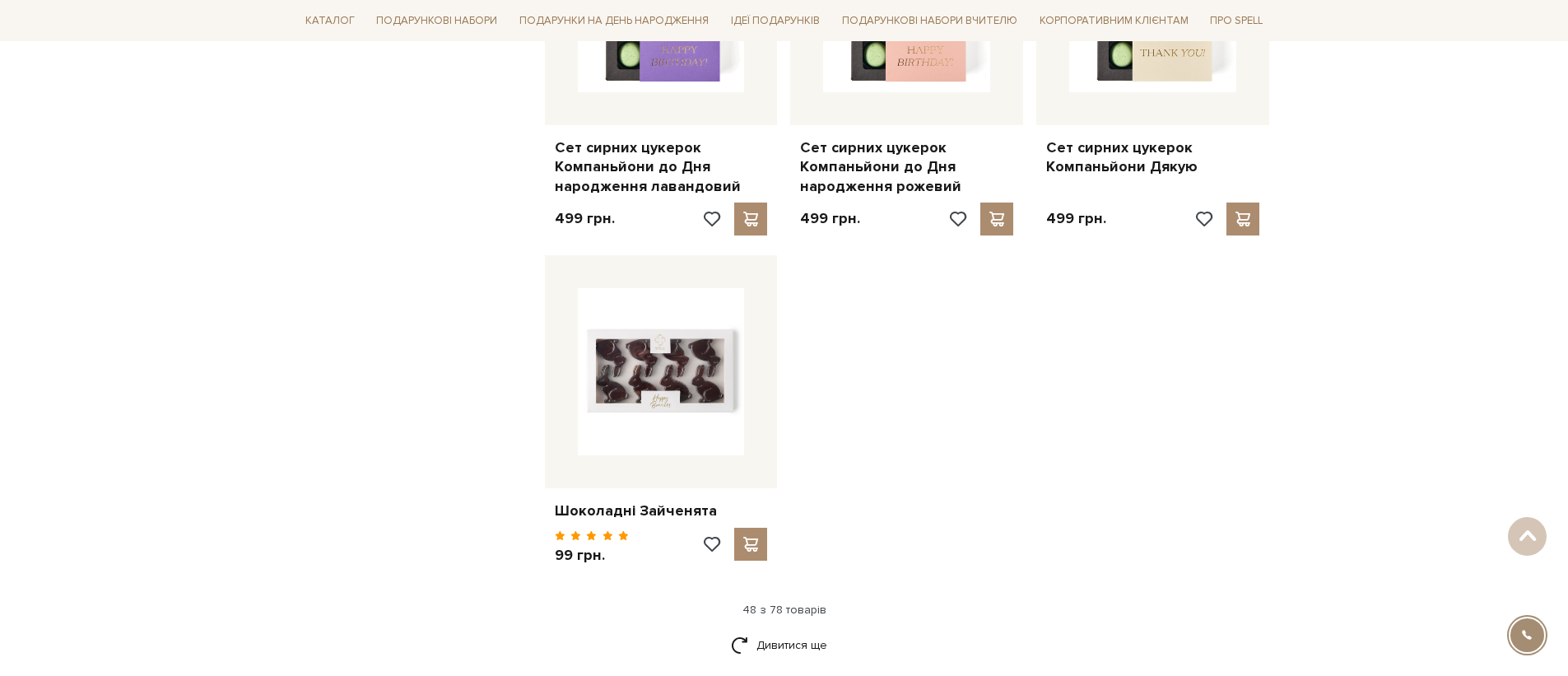
scroll to position [6180, 0]
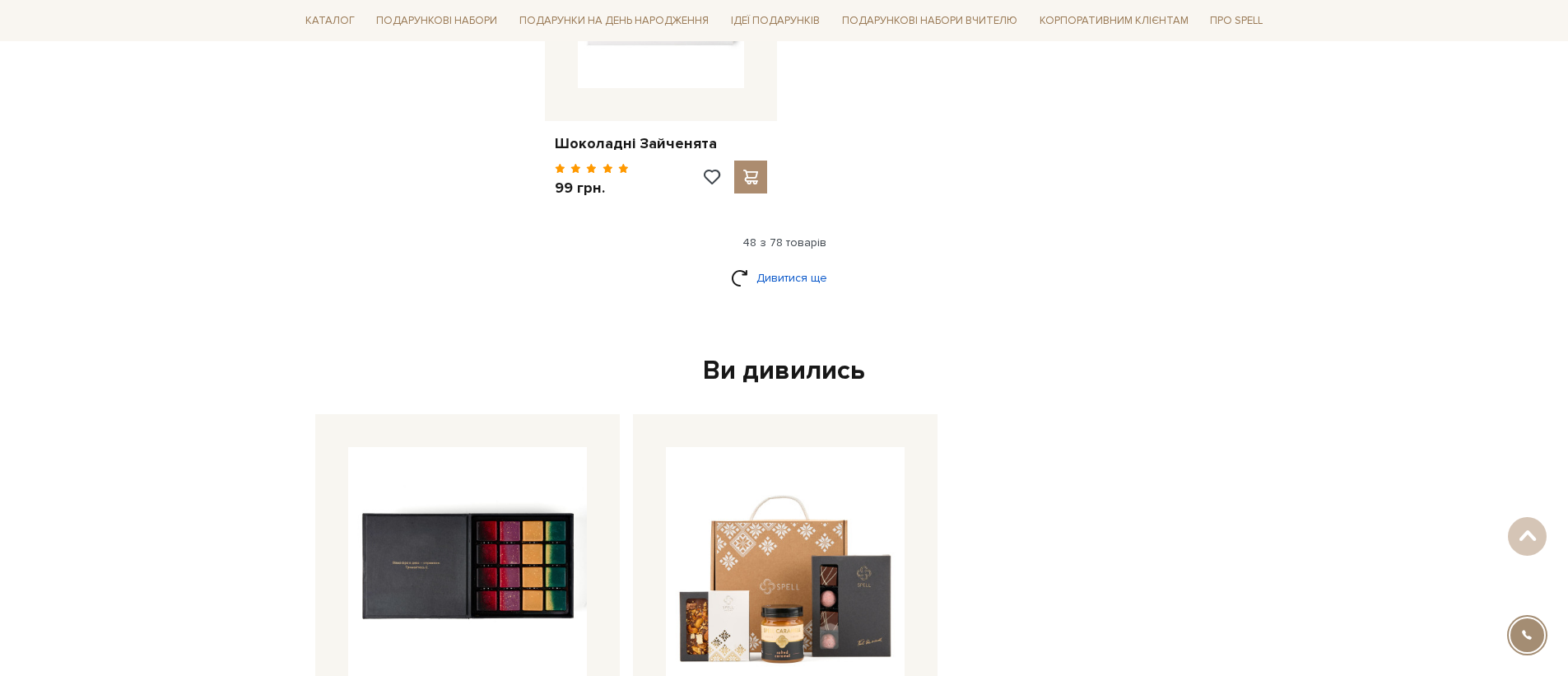
click at [788, 263] on link "Дивитися ще" at bounding box center [784, 278] width 107 height 29
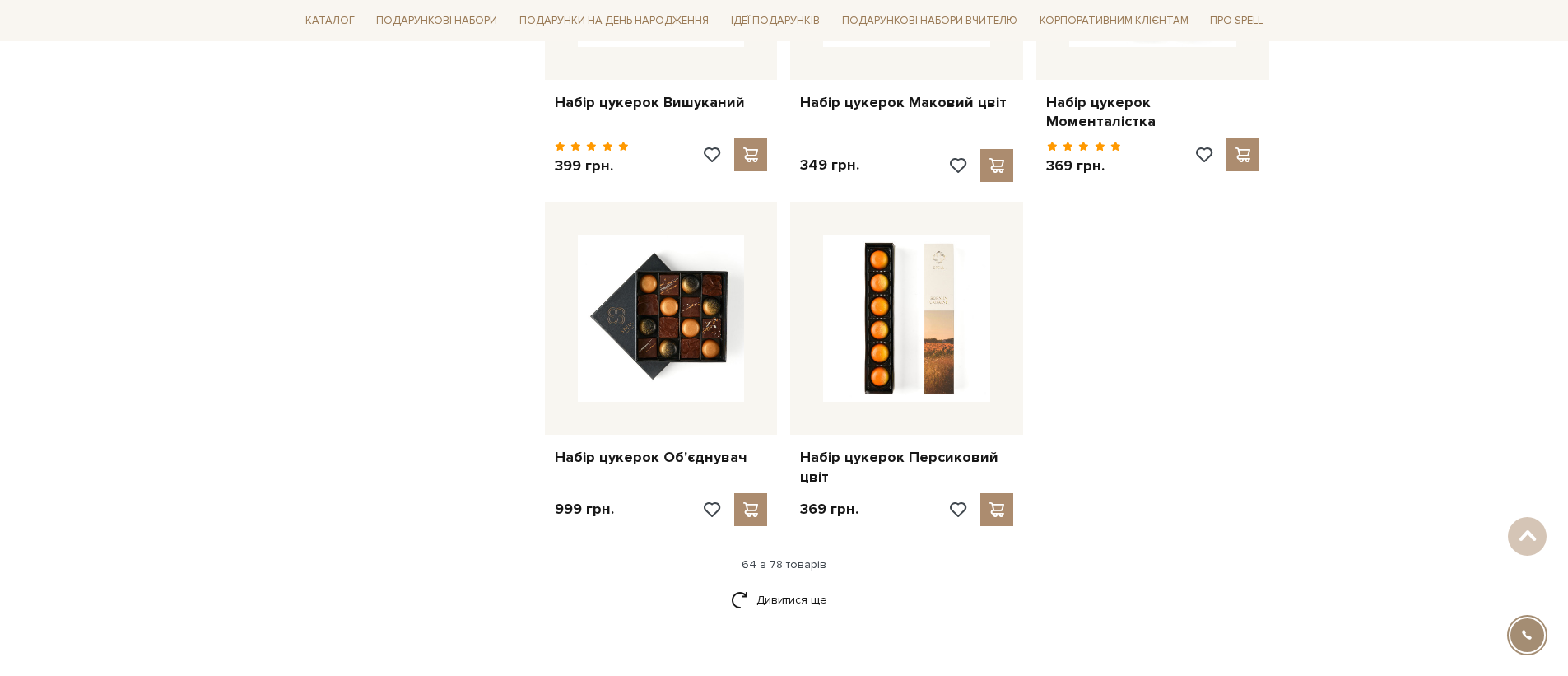
scroll to position [7727, 0]
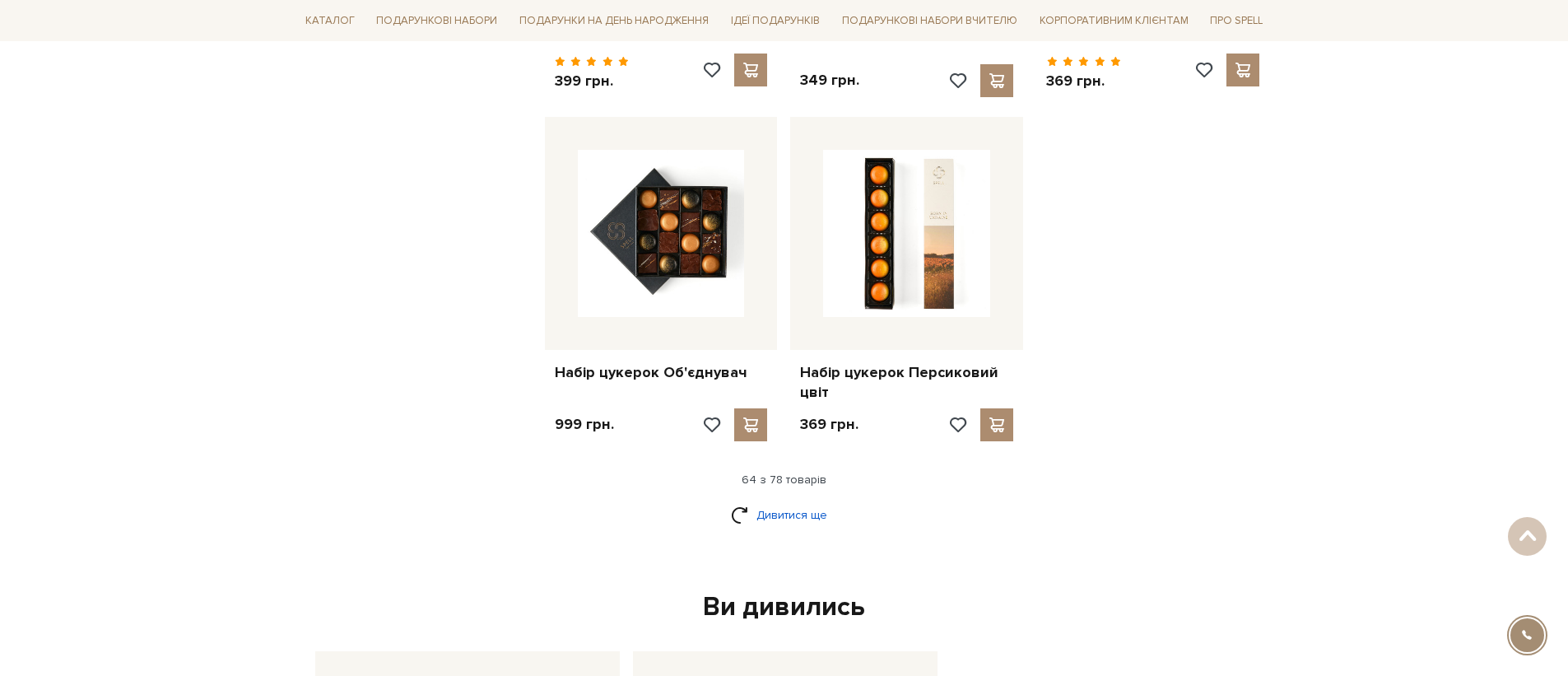
click at [810, 501] on link "Дивитися ще" at bounding box center [784, 515] width 107 height 29
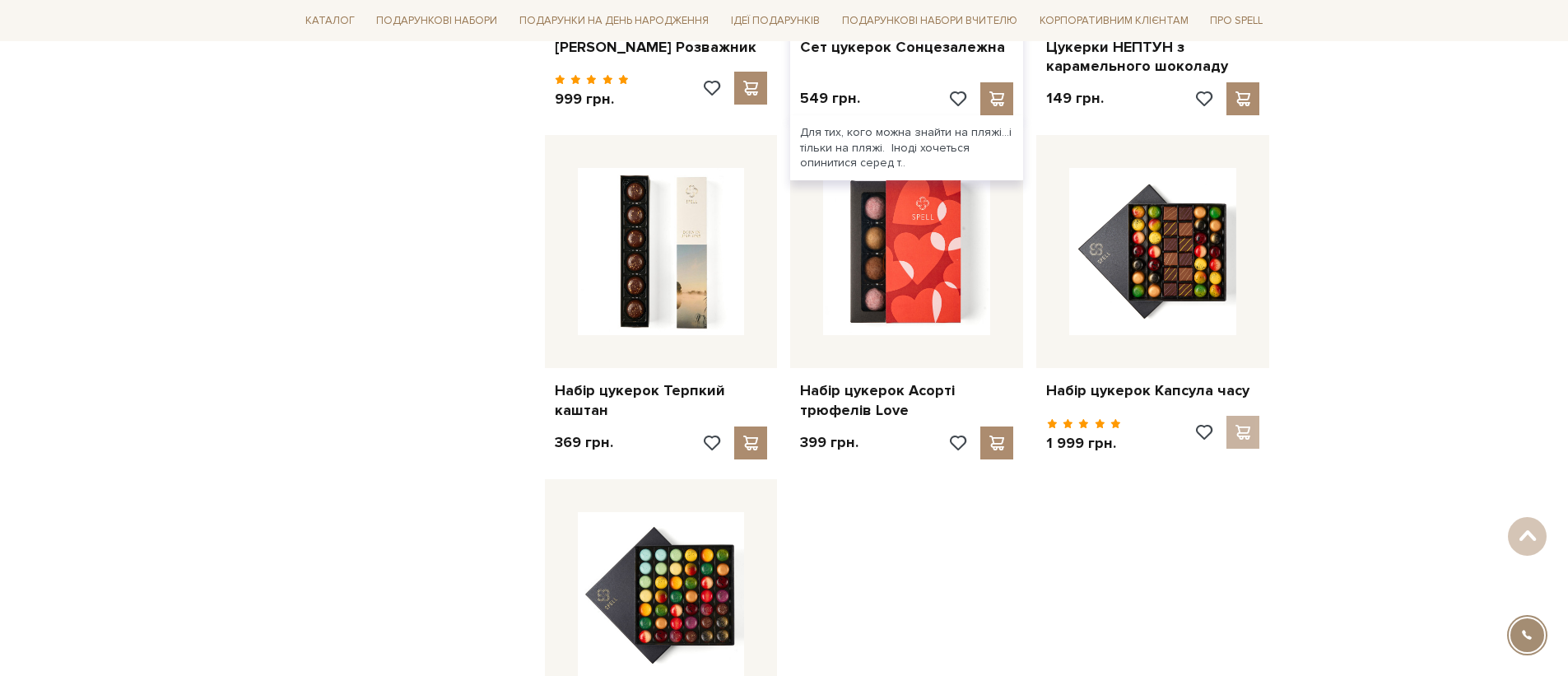
scroll to position [9096, 0]
